Goal: Information Seeking & Learning: Find specific fact

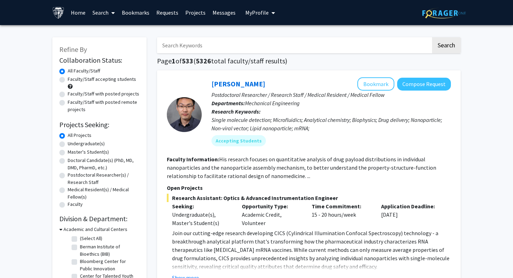
click at [59, 12] on img at bounding box center [58, 13] width 12 height 12
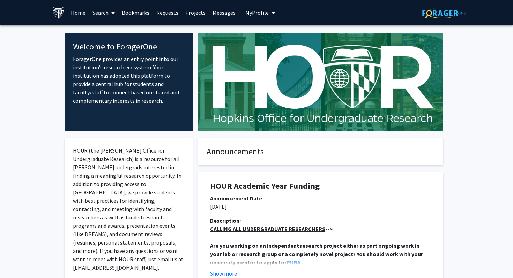
click at [112, 15] on icon at bounding box center [112, 13] width 3 height 6
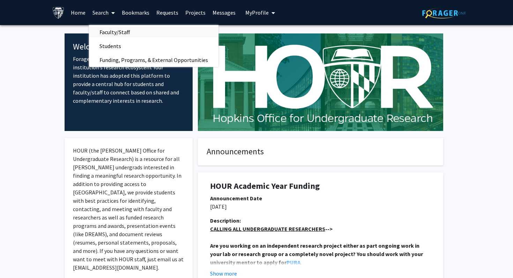
click at [113, 33] on span "Faculty/Staff" at bounding box center [114, 32] width 51 height 14
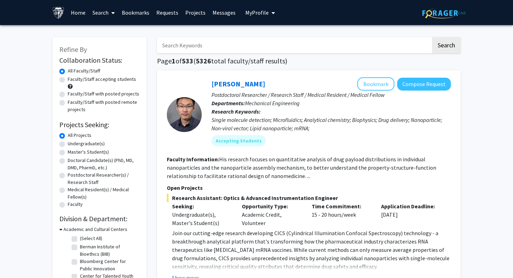
click at [195, 48] on input "Search Keywords" at bounding box center [294, 45] width 274 height 16
type input "[MEDICAL_DATA] pediatric"
click at [432, 37] on button "Search" at bounding box center [446, 45] width 29 height 16
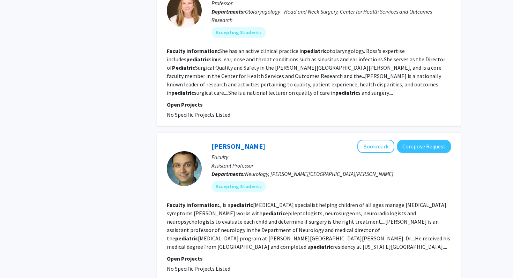
scroll to position [1312, 0]
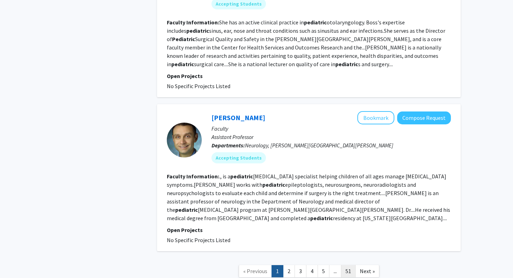
click at [349, 265] on link "51" at bounding box center [348, 271] width 15 height 12
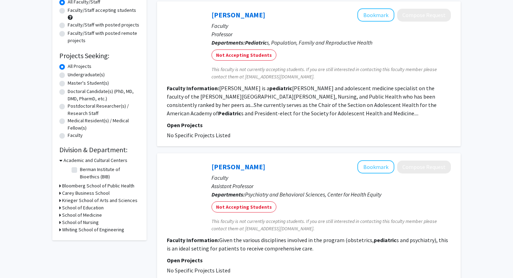
scroll to position [39, 0]
